Goal: Task Accomplishment & Management: Manage account settings

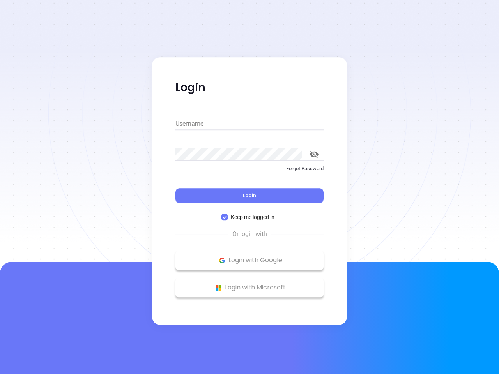
click at [249, 187] on div "Login" at bounding box center [249, 191] width 148 height 24
click at [249, 124] on input "Username" at bounding box center [249, 124] width 148 height 12
click at [314, 154] on icon "toggle password visibility" at bounding box center [314, 154] width 9 height 7
click at [249, 196] on span "Login" at bounding box center [249, 195] width 13 height 7
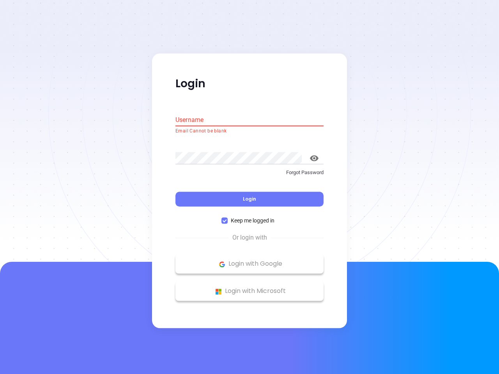
click at [249, 217] on span "Keep me logged in" at bounding box center [252, 221] width 50 height 9
click at [227, 218] on input "Keep me logged in" at bounding box center [224, 221] width 6 height 6
checkbox input "false"
click at [249, 260] on p "Login with Google" at bounding box center [249, 264] width 140 height 12
click at [249, 287] on p "Login with Microsoft" at bounding box center [249, 292] width 140 height 12
